Goal: Task Accomplishment & Management: Manage account settings

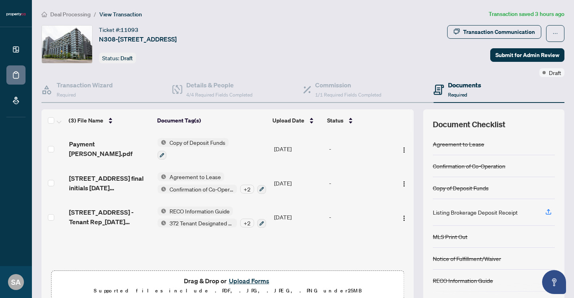
scroll to position [36, 0]
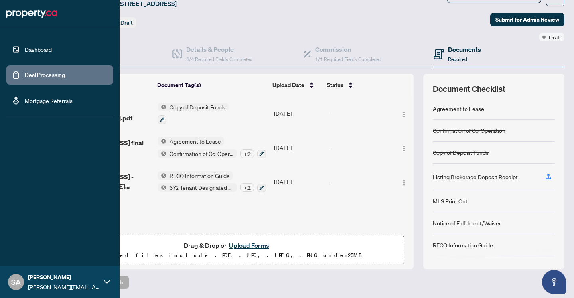
click at [25, 75] on link "Deal Processing" at bounding box center [45, 74] width 40 height 7
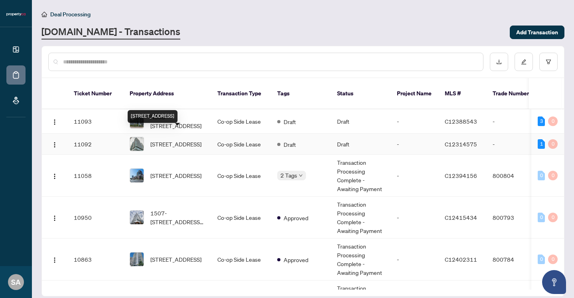
click at [180, 140] on span "[STREET_ADDRESS]" at bounding box center [175, 144] width 51 height 9
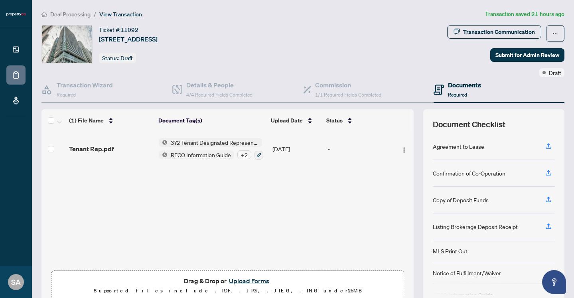
scroll to position [36, 0]
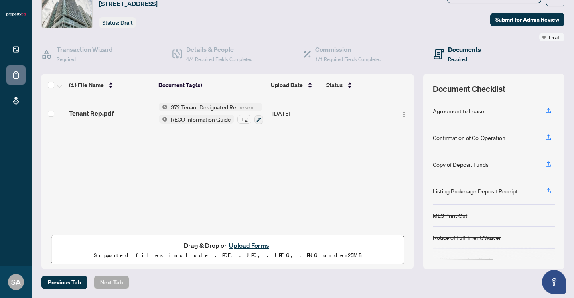
click at [247, 247] on button "Upload Forms" at bounding box center [249, 245] width 45 height 10
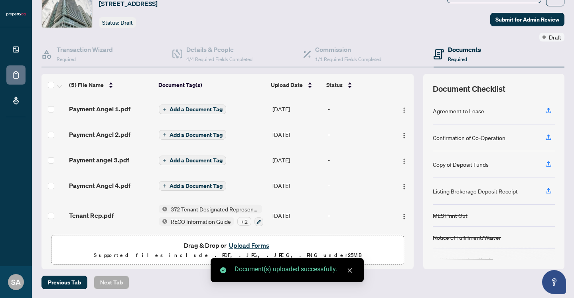
click at [183, 112] on button "Add a Document Tag" at bounding box center [192, 110] width 67 height 10
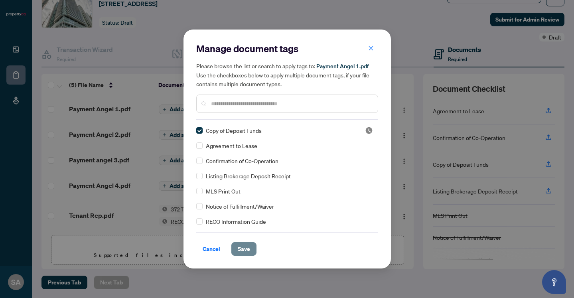
click at [242, 247] on span "Save" at bounding box center [244, 249] width 12 height 13
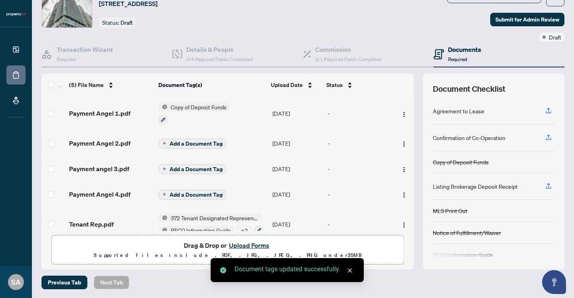
click at [181, 142] on span "Add a Document Tag" at bounding box center [196, 144] width 53 height 6
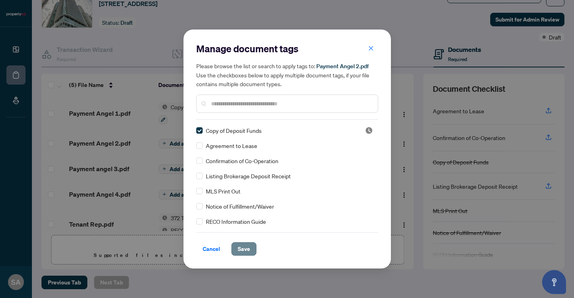
click at [249, 246] on span "Save" at bounding box center [244, 249] width 12 height 13
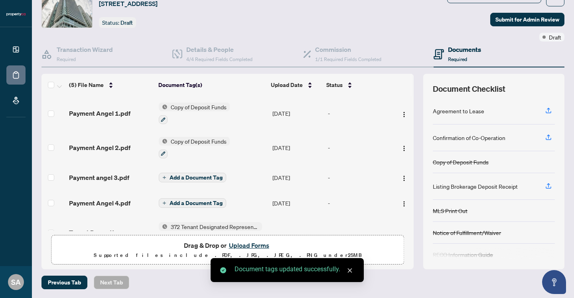
click at [182, 175] on span "Add a Document Tag" at bounding box center [196, 178] width 53 height 6
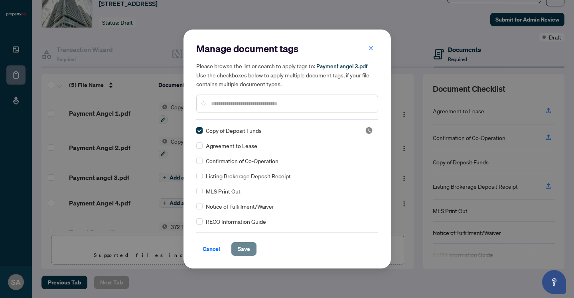
click at [251, 247] on button "Save" at bounding box center [243, 249] width 25 height 14
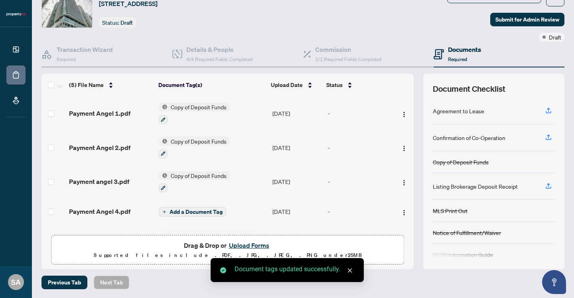
click at [191, 209] on span "Add a Document Tag" at bounding box center [196, 212] width 53 height 6
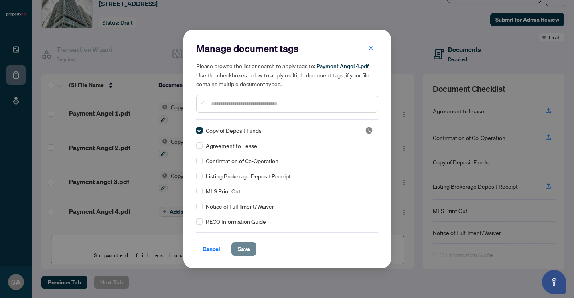
click at [249, 247] on span "Save" at bounding box center [244, 249] width 12 height 13
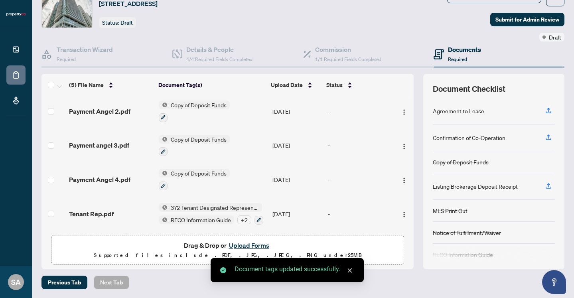
scroll to position [0, 0]
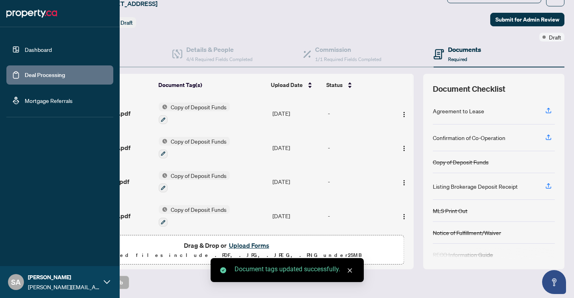
click at [25, 76] on link "Deal Processing" at bounding box center [45, 74] width 40 height 7
